Goal: Information Seeking & Learning: Learn about a topic

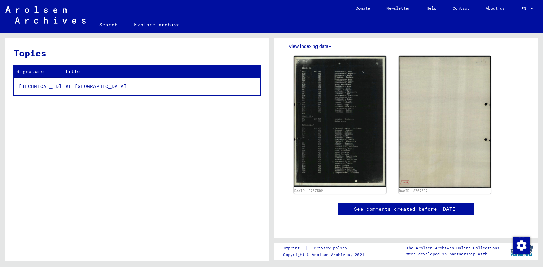
scroll to position [136, 0]
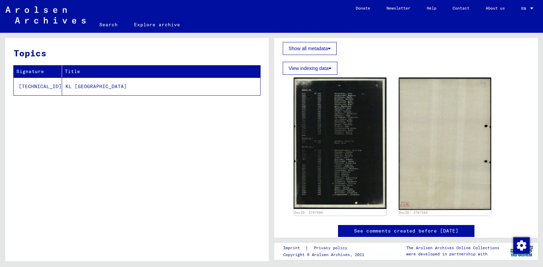
click at [335, 132] on img at bounding box center [340, 142] width 93 height 131
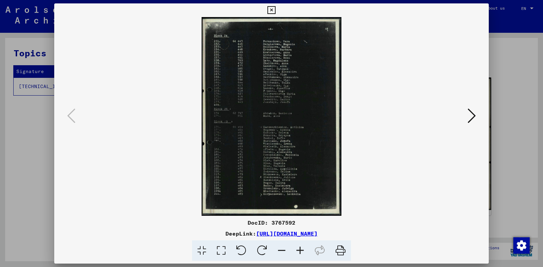
click at [302, 250] on icon at bounding box center [300, 250] width 18 height 21
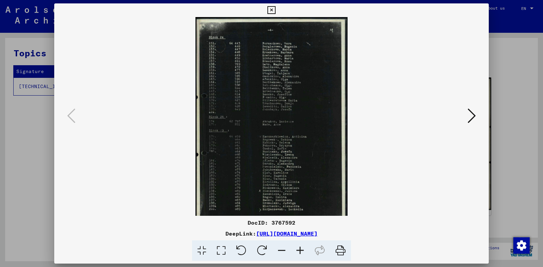
click at [302, 250] on icon at bounding box center [300, 250] width 18 height 21
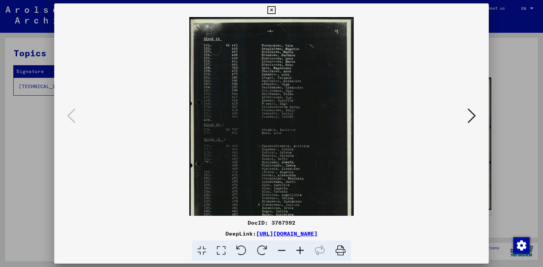
click at [302, 250] on icon at bounding box center [300, 250] width 18 height 21
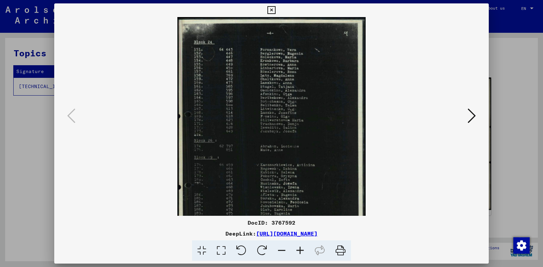
click at [302, 250] on icon at bounding box center [300, 250] width 18 height 21
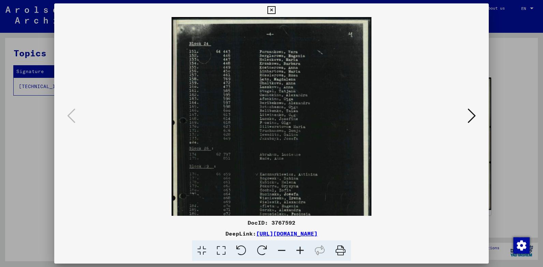
click at [302, 250] on icon at bounding box center [300, 250] width 18 height 21
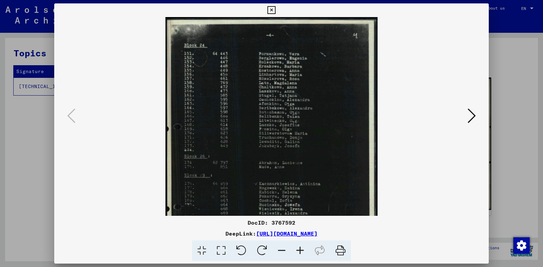
click at [302, 250] on icon at bounding box center [300, 250] width 18 height 21
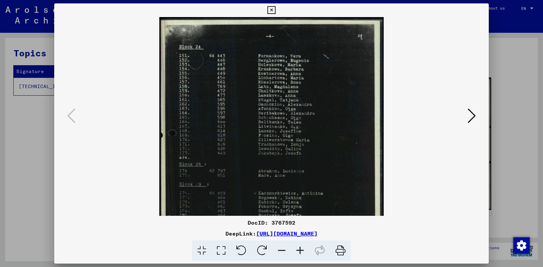
click at [302, 250] on icon at bounding box center [300, 250] width 18 height 21
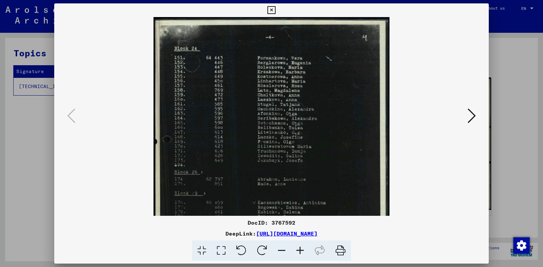
click at [302, 250] on icon at bounding box center [300, 250] width 18 height 21
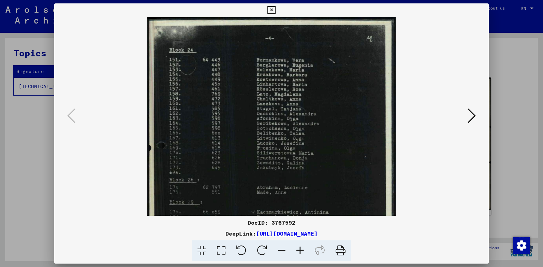
click at [302, 250] on icon at bounding box center [300, 250] width 18 height 21
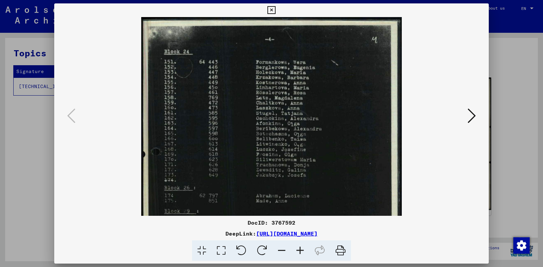
click at [473, 115] on icon at bounding box center [472, 115] width 8 height 16
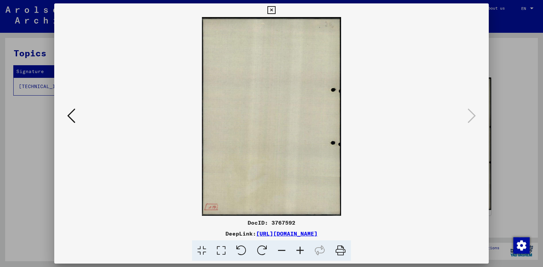
click at [70, 113] on icon at bounding box center [71, 115] width 8 height 16
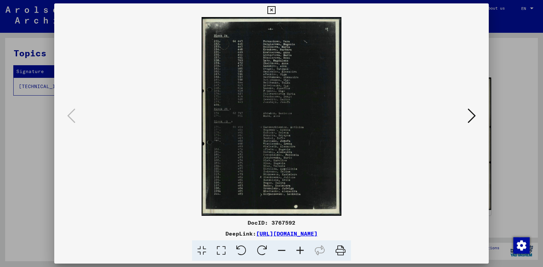
click at [244, 124] on img at bounding box center [272, 116] width 140 height 199
click at [302, 248] on icon at bounding box center [300, 250] width 18 height 21
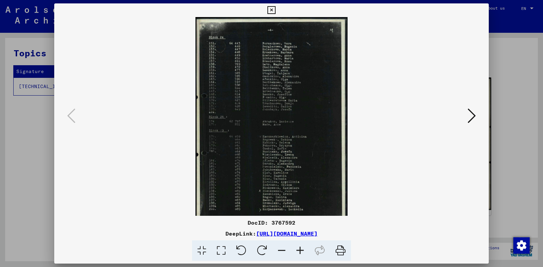
click at [302, 248] on icon at bounding box center [300, 250] width 18 height 21
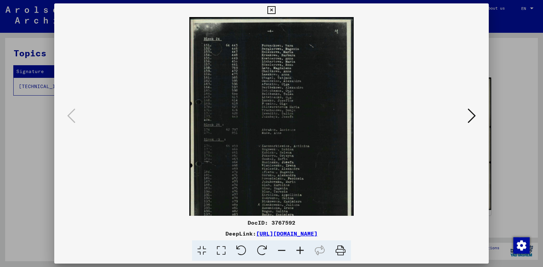
click at [302, 248] on icon at bounding box center [300, 250] width 18 height 21
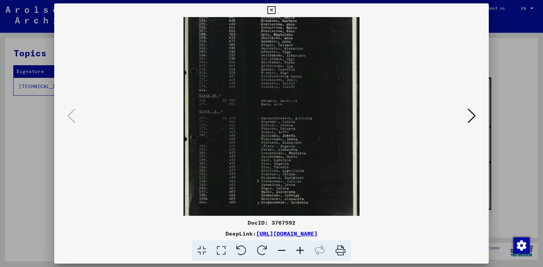
scroll to position [44, 0]
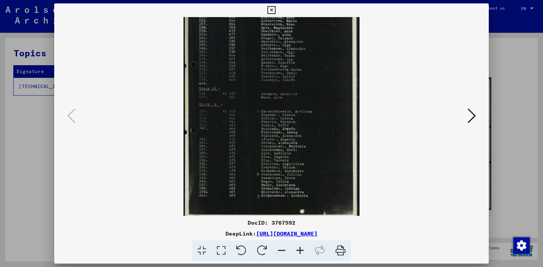
drag, startPoint x: 283, startPoint y: 173, endPoint x: 290, endPoint y: 138, distance: 35.5
click at [290, 138] on img at bounding box center [272, 98] width 176 height 250
click at [296, 249] on icon at bounding box center [300, 250] width 18 height 21
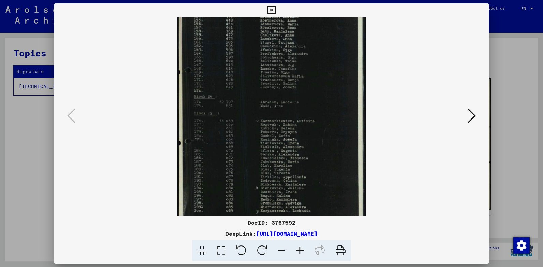
click at [296, 249] on icon at bounding box center [300, 250] width 18 height 21
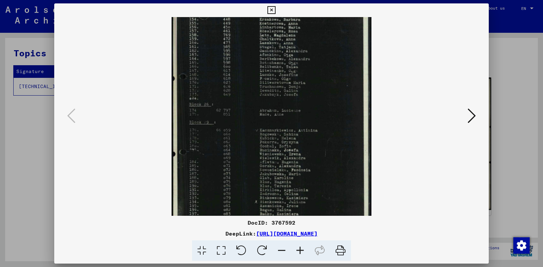
click at [296, 249] on icon at bounding box center [300, 250] width 18 height 21
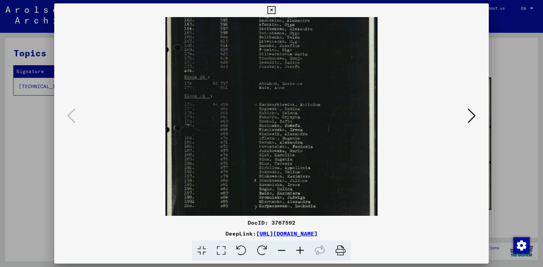
scroll to position [102, 0]
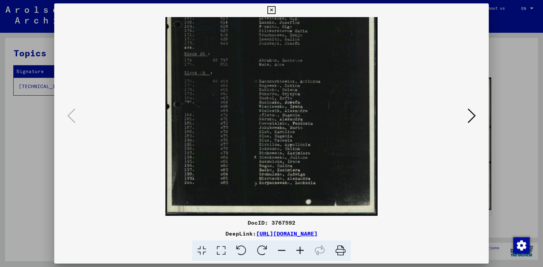
drag, startPoint x: 289, startPoint y: 193, endPoint x: 301, endPoint y: 123, distance: 71.0
click at [301, 123] on img at bounding box center [271, 65] width 212 height 301
click at [300, 249] on icon at bounding box center [300, 250] width 18 height 21
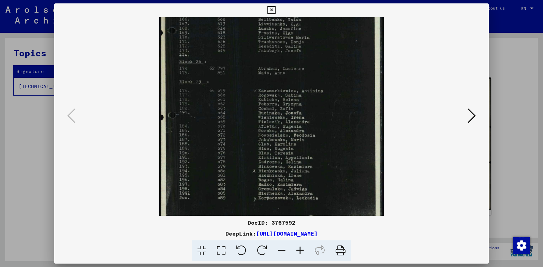
click at [300, 249] on icon at bounding box center [300, 250] width 18 height 21
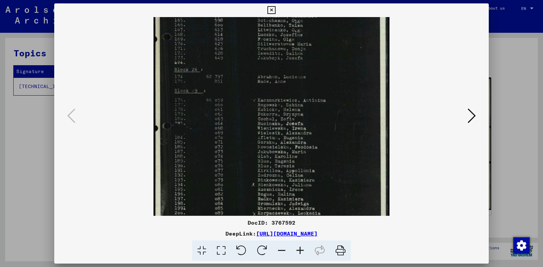
click at [300, 249] on icon at bounding box center [300, 250] width 18 height 21
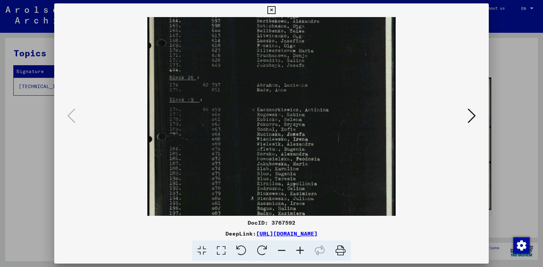
click at [300, 249] on icon at bounding box center [300, 250] width 18 height 21
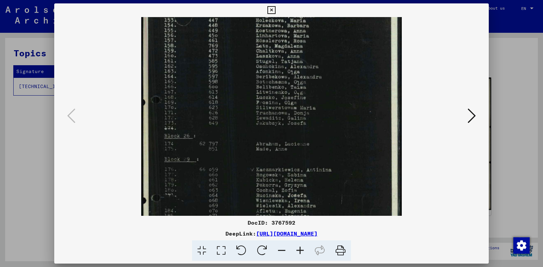
scroll to position [49, 0]
drag, startPoint x: 324, startPoint y: 151, endPoint x: 327, endPoint y: 204, distance: 53.0
click at [327, 204] on img at bounding box center [271, 152] width 260 height 369
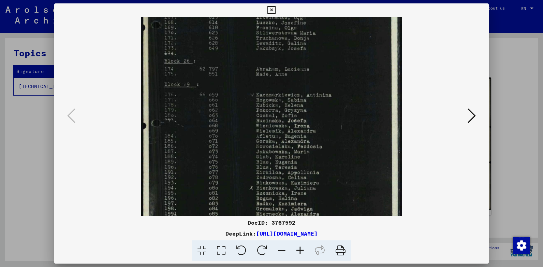
scroll to position [127, 0]
drag, startPoint x: 334, startPoint y: 146, endPoint x: 340, endPoint y: 81, distance: 65.4
click at [340, 81] on img at bounding box center [271, 74] width 260 height 369
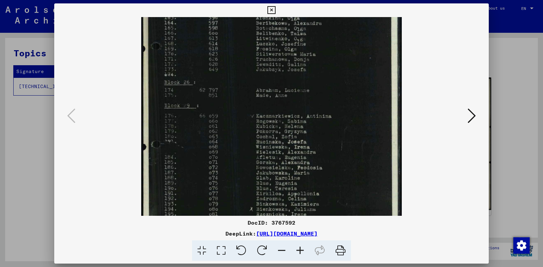
scroll to position [104, 0]
drag, startPoint x: 357, startPoint y: 149, endPoint x: 349, endPoint y: 168, distance: 20.7
click at [349, 168] on img at bounding box center [271, 97] width 260 height 369
click at [471, 115] on icon at bounding box center [472, 115] width 8 height 16
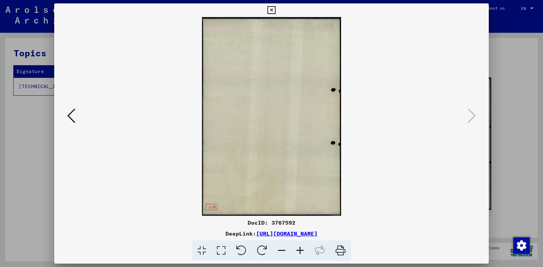
click at [73, 115] on icon at bounding box center [71, 115] width 8 height 16
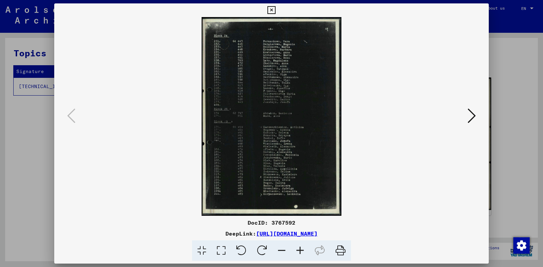
click at [299, 248] on icon at bounding box center [300, 250] width 18 height 21
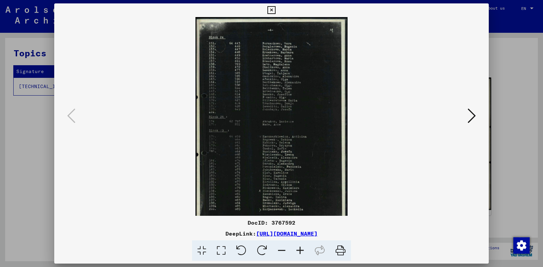
click at [299, 248] on icon at bounding box center [300, 250] width 18 height 21
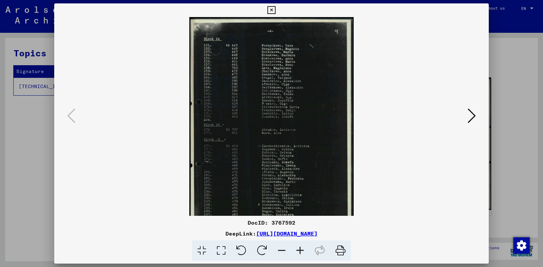
click at [299, 248] on icon at bounding box center [300, 250] width 18 height 21
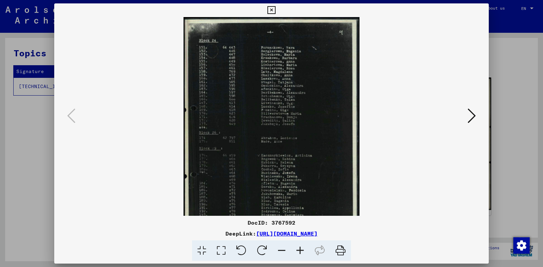
click at [299, 248] on icon at bounding box center [300, 250] width 18 height 21
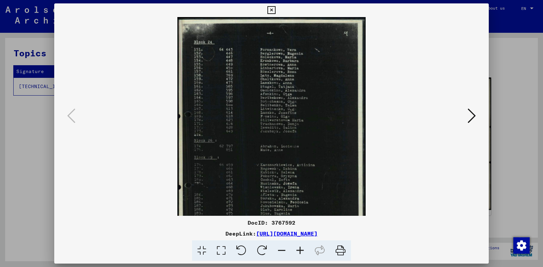
click at [299, 248] on icon at bounding box center [300, 250] width 18 height 21
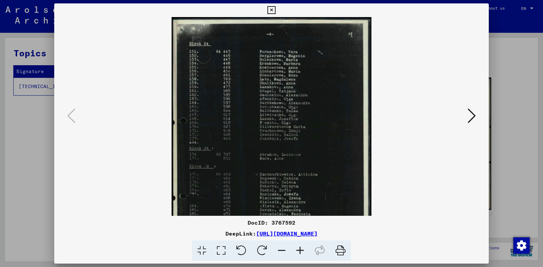
click at [299, 248] on icon at bounding box center [300, 250] width 18 height 21
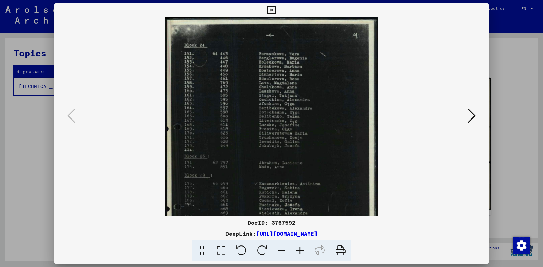
click at [299, 248] on icon at bounding box center [300, 250] width 18 height 21
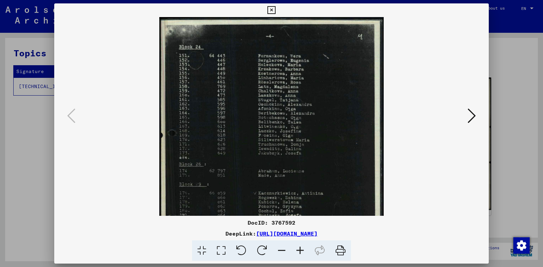
click at [299, 249] on icon at bounding box center [300, 250] width 18 height 21
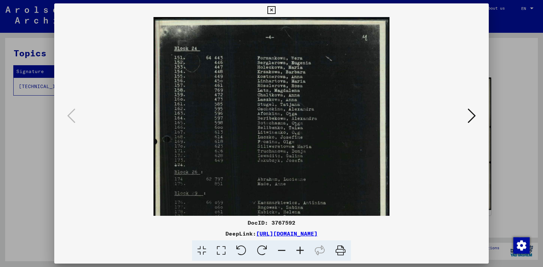
click at [299, 249] on icon at bounding box center [300, 250] width 18 height 21
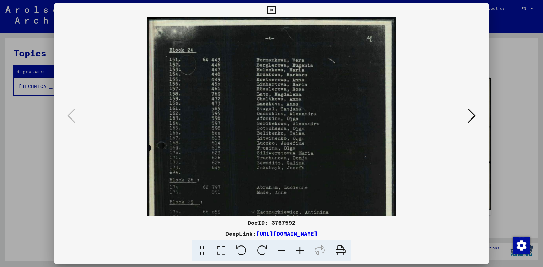
click at [299, 249] on icon at bounding box center [300, 250] width 18 height 21
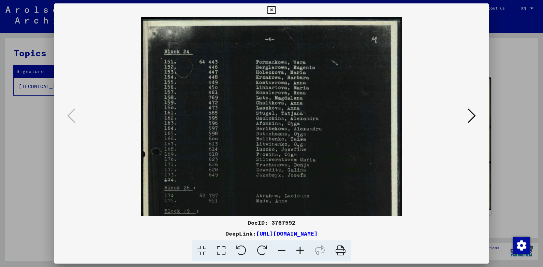
click at [299, 249] on icon at bounding box center [300, 250] width 18 height 21
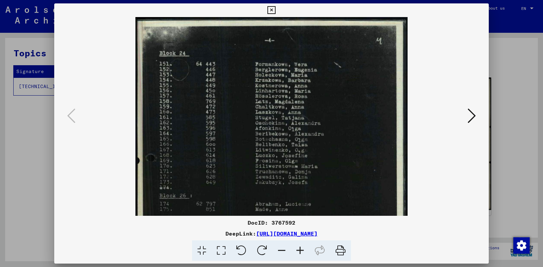
click at [299, 249] on icon at bounding box center [300, 250] width 18 height 21
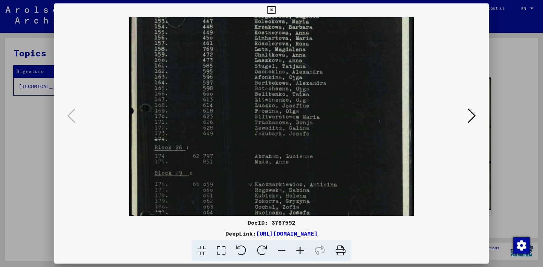
scroll to position [77, 0]
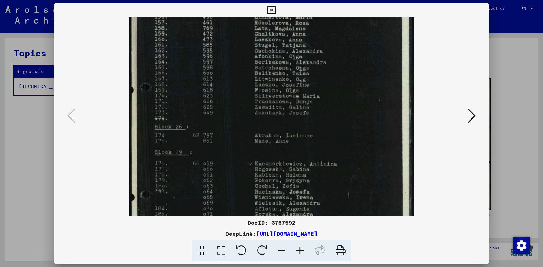
drag, startPoint x: 233, startPoint y: 181, endPoint x: 227, endPoint y: 111, distance: 70.9
click at [227, 111] on img at bounding box center [271, 141] width 285 height 403
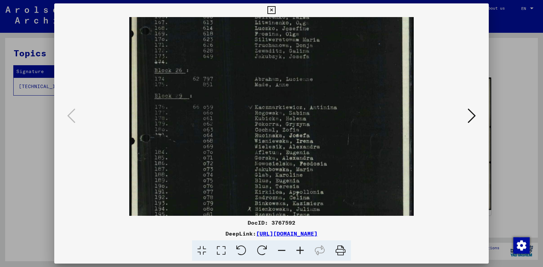
scroll to position [135, 0]
drag, startPoint x: 227, startPoint y: 157, endPoint x: 228, endPoint y: 99, distance: 58.3
click at [228, 99] on img at bounding box center [271, 83] width 285 height 403
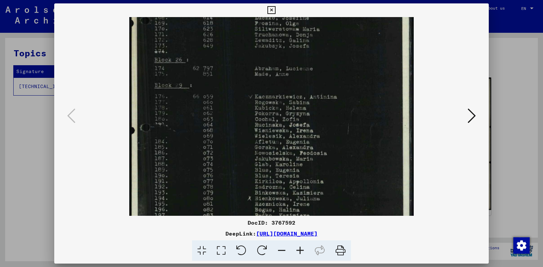
scroll to position [144, 0]
drag, startPoint x: 232, startPoint y: 135, endPoint x: 234, endPoint y: 127, distance: 9.0
click at [234, 127] on img at bounding box center [271, 74] width 285 height 403
click at [298, 248] on icon at bounding box center [300, 250] width 18 height 21
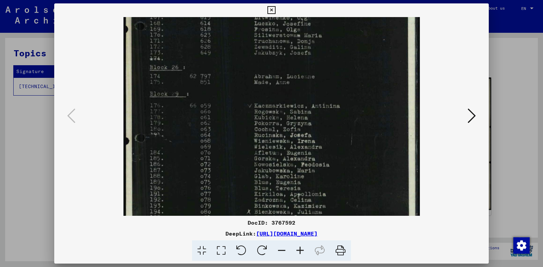
click at [298, 248] on icon at bounding box center [300, 250] width 18 height 21
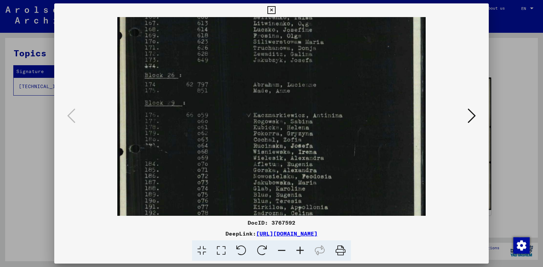
click at [298, 248] on icon at bounding box center [300, 250] width 18 height 21
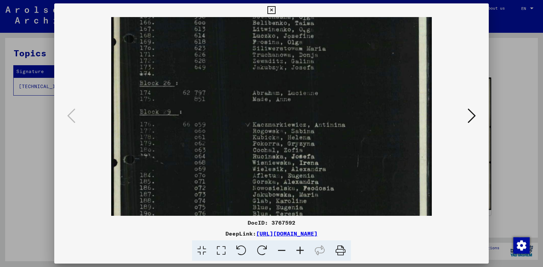
click at [298, 248] on icon at bounding box center [300, 250] width 18 height 21
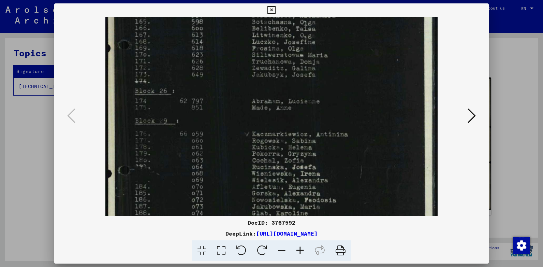
click at [298, 248] on icon at bounding box center [300, 250] width 18 height 21
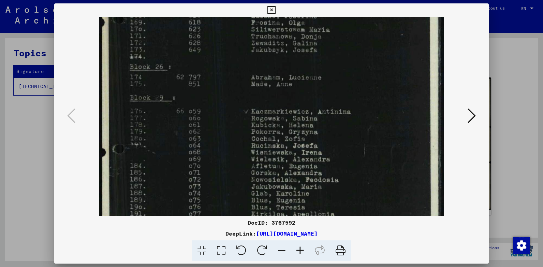
scroll to position [177, 0]
drag, startPoint x: 311, startPoint y: 179, endPoint x: 310, endPoint y: 146, distance: 33.5
click at [310, 146] on img at bounding box center [271, 84] width 345 height 489
click at [297, 248] on icon at bounding box center [300, 250] width 18 height 21
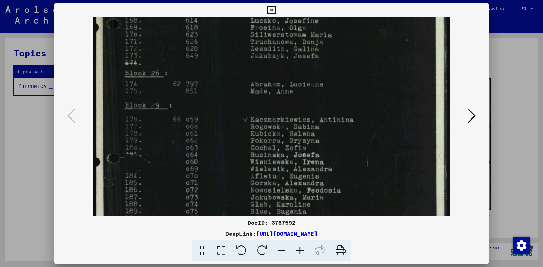
click at [297, 248] on icon at bounding box center [300, 250] width 18 height 21
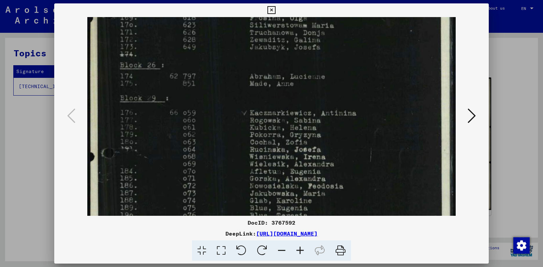
scroll to position [195, 0]
drag, startPoint x: 227, startPoint y: 164, endPoint x: 228, endPoint y: 146, distance: 18.1
click at [228, 146] on img at bounding box center [271, 83] width 369 height 523
click at [272, 9] on icon at bounding box center [271, 10] width 8 height 8
